Goal: Task Accomplishment & Management: Manage account settings

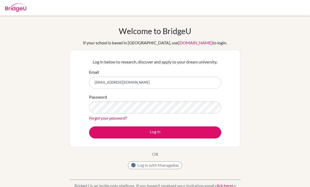
type input "sbrown26@bfacademy.de"
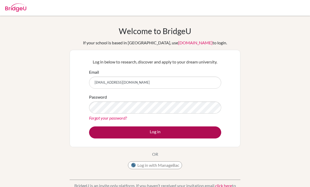
click at [128, 132] on button "Log in" at bounding box center [155, 133] width 132 height 12
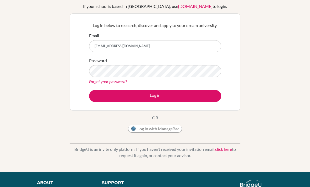
scroll to position [36, 0]
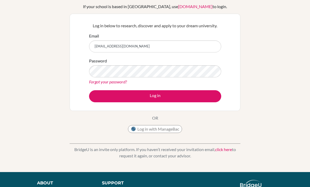
click at [97, 84] on link "Forgot your password?" at bounding box center [108, 81] width 38 height 5
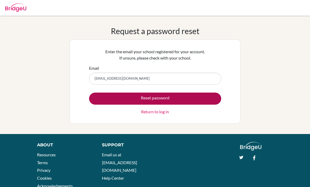
type input "[EMAIL_ADDRESS][DOMAIN_NAME]"
click at [116, 101] on button "Reset password" at bounding box center [155, 99] width 132 height 12
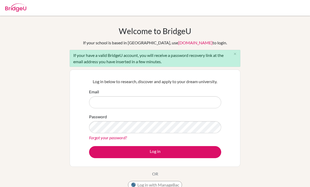
click at [94, 139] on link "Forgot your password?" at bounding box center [108, 137] width 38 height 5
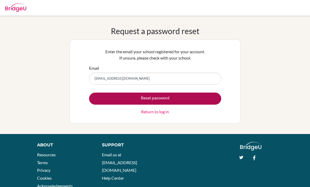
type input "[EMAIL_ADDRESS][DOMAIN_NAME]"
click at [115, 101] on button "Reset password" at bounding box center [155, 99] width 132 height 12
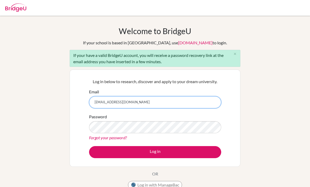
type input "[EMAIL_ADDRESS][DOMAIN_NAME]"
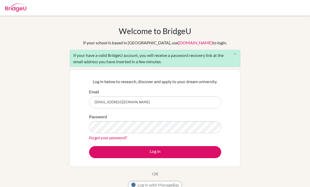
click at [119, 138] on link "Forgot your password?" at bounding box center [108, 137] width 38 height 5
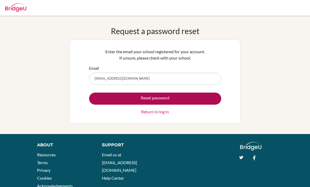
type input "sbrown26@bfacademy.de"
click at [207, 98] on button "Reset password" at bounding box center [155, 99] width 132 height 12
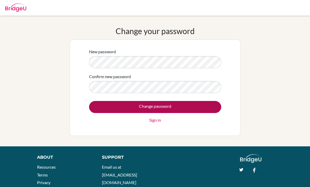
click at [110, 110] on input "Change password" at bounding box center [155, 107] width 132 height 12
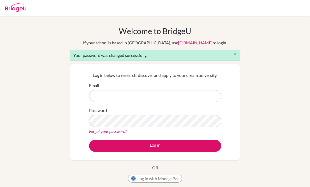
scroll to position [50, 0]
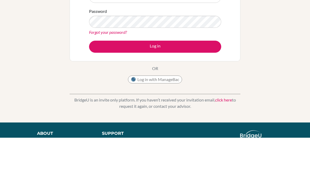
type input "[EMAIL_ADDRESS][DOMAIN_NAME]"
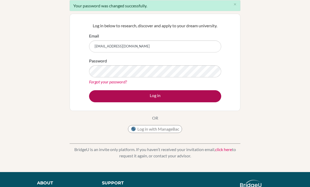
click at [200, 98] on button "Log in" at bounding box center [155, 96] width 132 height 12
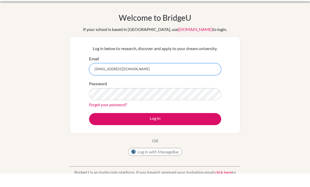
type input "JszFxANntdNqMwPxcnzV"
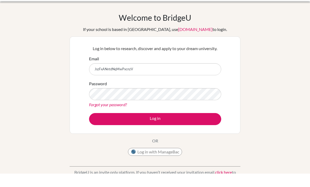
click at [155, 127] on button "Log in" at bounding box center [155, 133] width 132 height 12
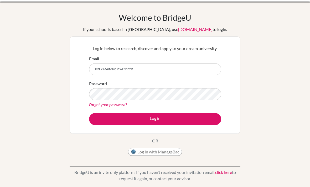
click at [98, 69] on input "JszFxANntdNqMwPxcnzV" at bounding box center [155, 69] width 132 height 12
click at [100, 70] on input "JszFxANntdNqMwPxcnzV" at bounding box center [155, 69] width 132 height 12
click at [99, 69] on input "JszFxANntdNqMwPxcnzV" at bounding box center [155, 69] width 132 height 12
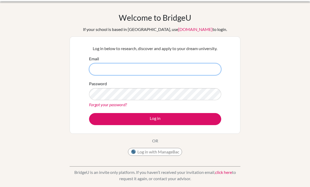
click at [98, 67] on input "Email" at bounding box center [155, 69] width 132 height 12
type input "sbrown26@bfacademy.de"
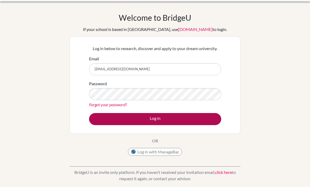
click at [202, 120] on button "Log in" at bounding box center [155, 119] width 132 height 12
